Goal: Information Seeking & Learning: Learn about a topic

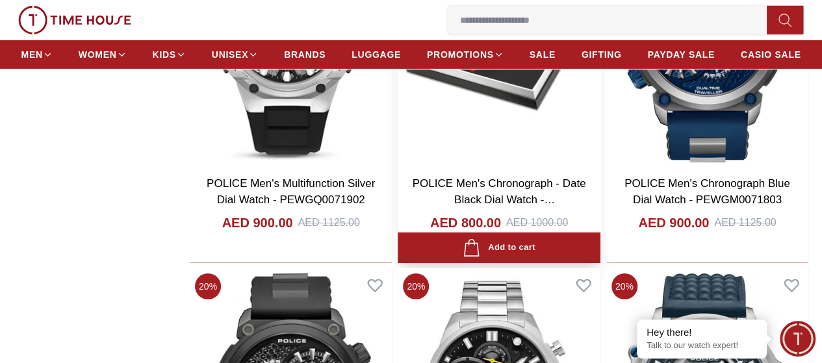
scroll to position [2273, 0]
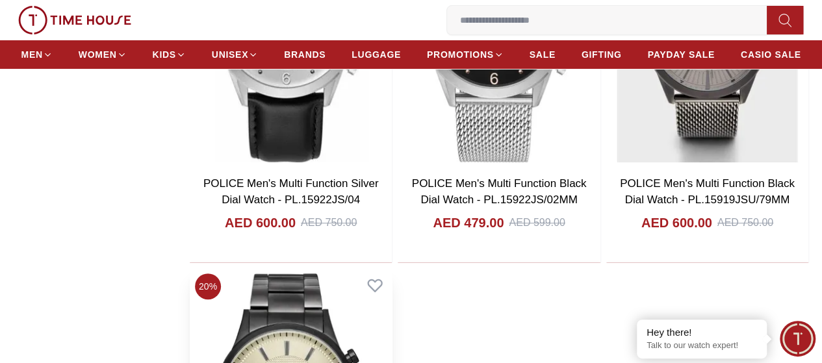
scroll to position [5130, 0]
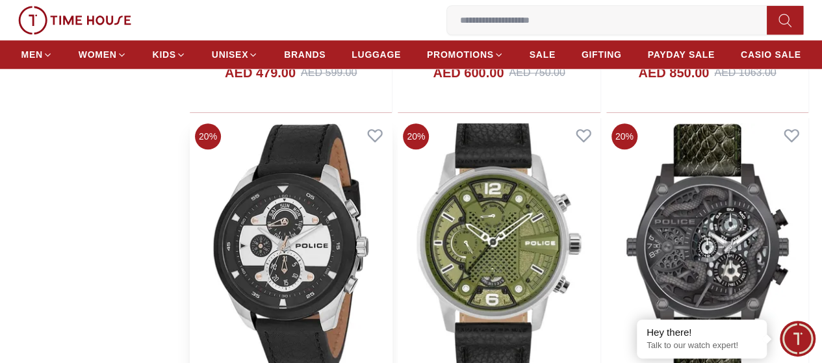
scroll to position [5520, 0]
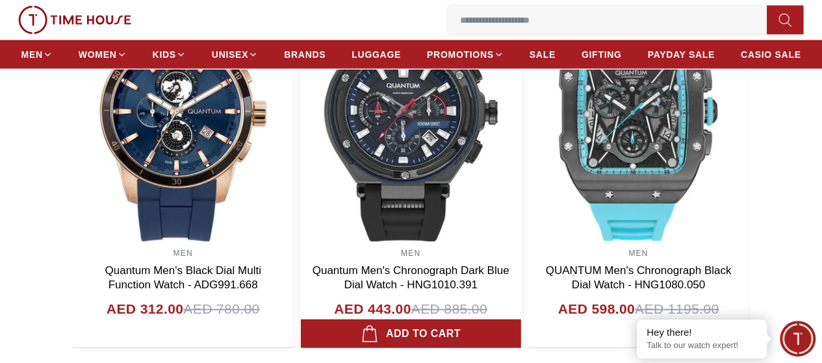
scroll to position [1451, 0]
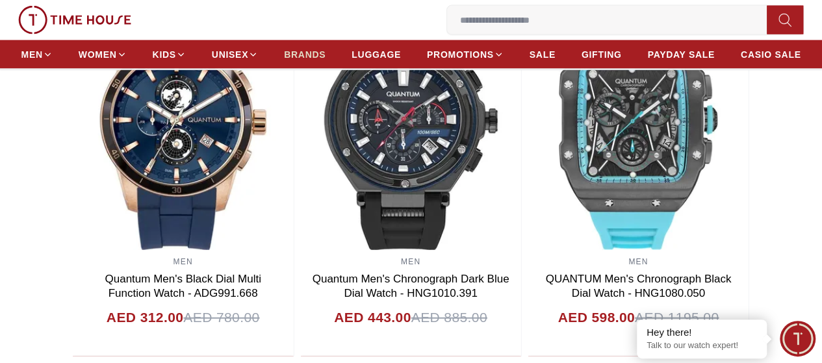
click at [325, 57] on span "BRANDS" at bounding box center [305, 54] width 42 height 13
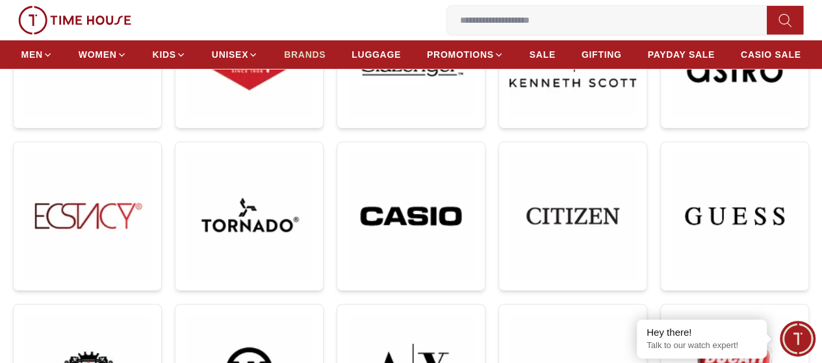
scroll to position [394, 0]
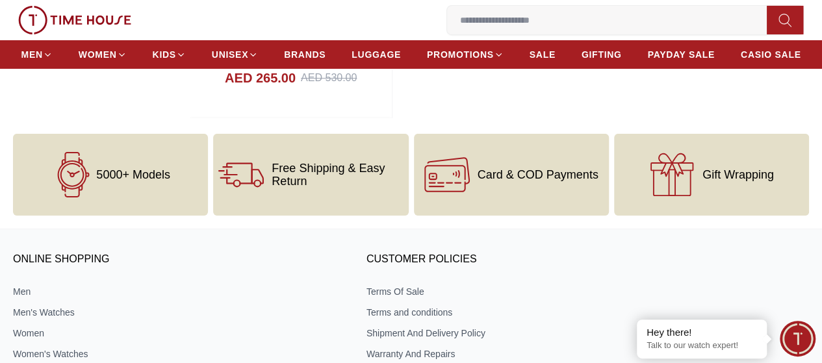
scroll to position [2383, 0]
